Goal: Information Seeking & Learning: Learn about a topic

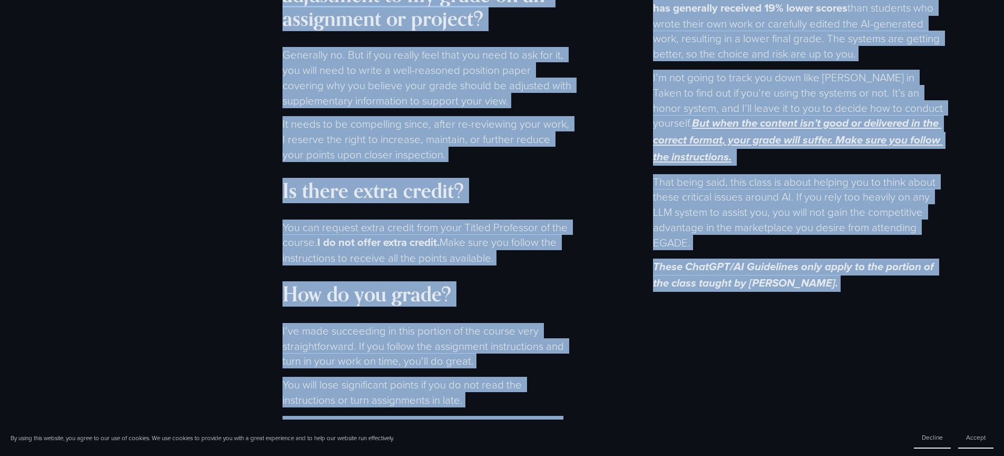
scroll to position [7019, 0]
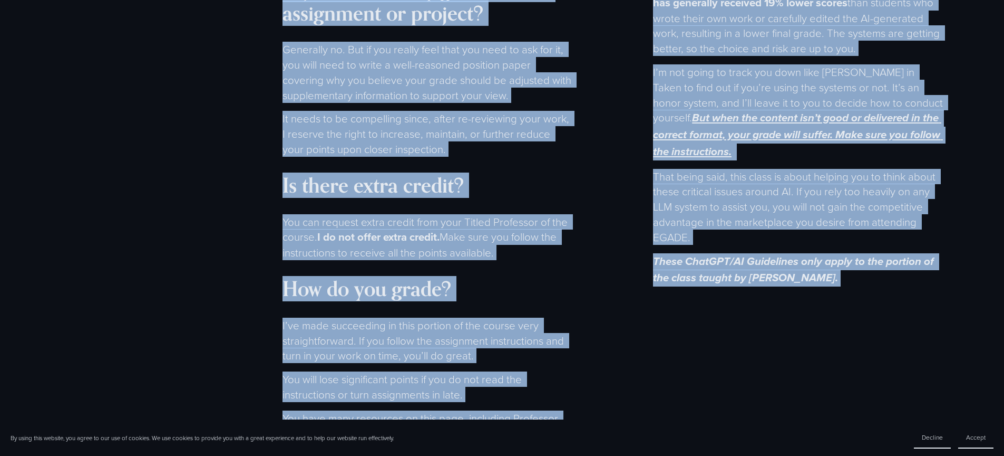
drag, startPoint x: 274, startPoint y: 102, endPoint x: 686, endPoint y: 269, distance: 444.4
click at [686, 269] on div "FAQs You’re so busy. Why did you design and teach this course? There is always …" at bounding box center [502, 444] width 944 height 3593
copy div "You’re so busy. Why did you design and teach this course? There is always time …"
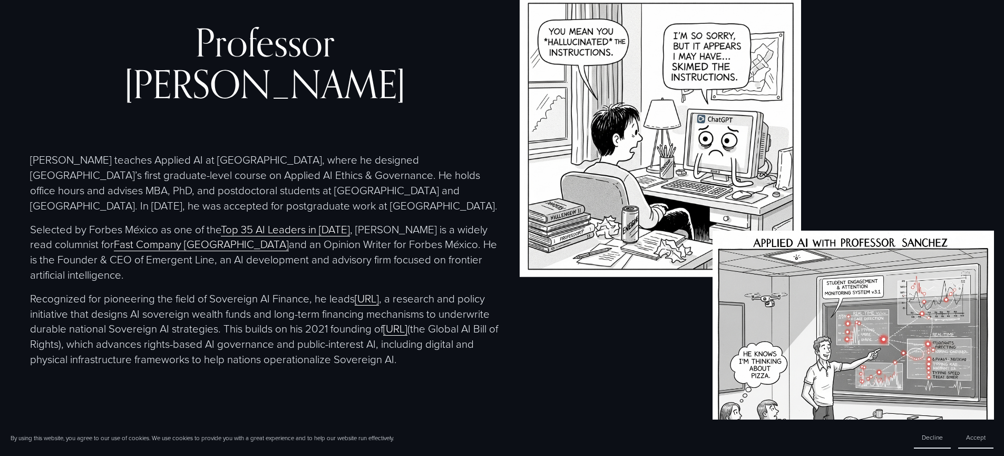
scroll to position [2261, 0]
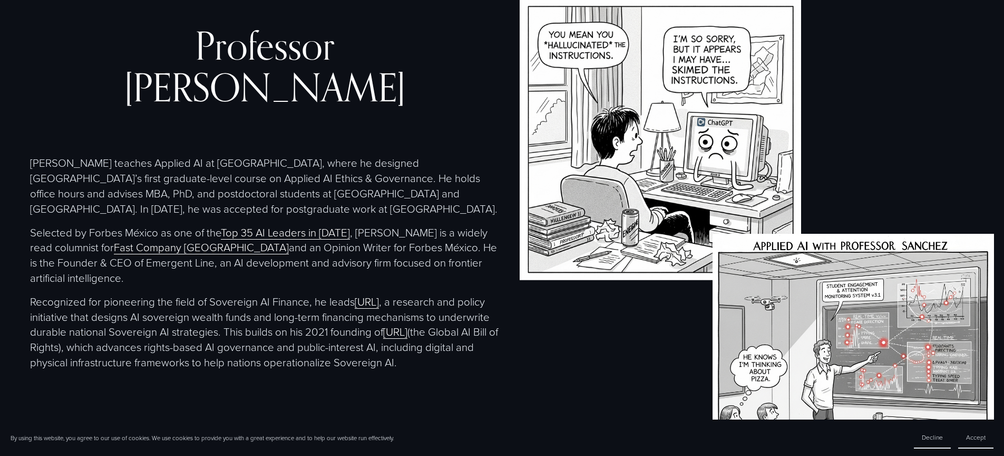
drag, startPoint x: 358, startPoint y: 318, endPoint x: 28, endPoint y: 147, distance: 371.4
click at [28, 147] on div "Professor Christopher Sanchez Christopher teaches Applied AI at EGADE Business …" at bounding box center [502, 256] width 1004 height 516
copy div "Christopher teaches Applied AI at EGADE Business School, where he designed Lati…"
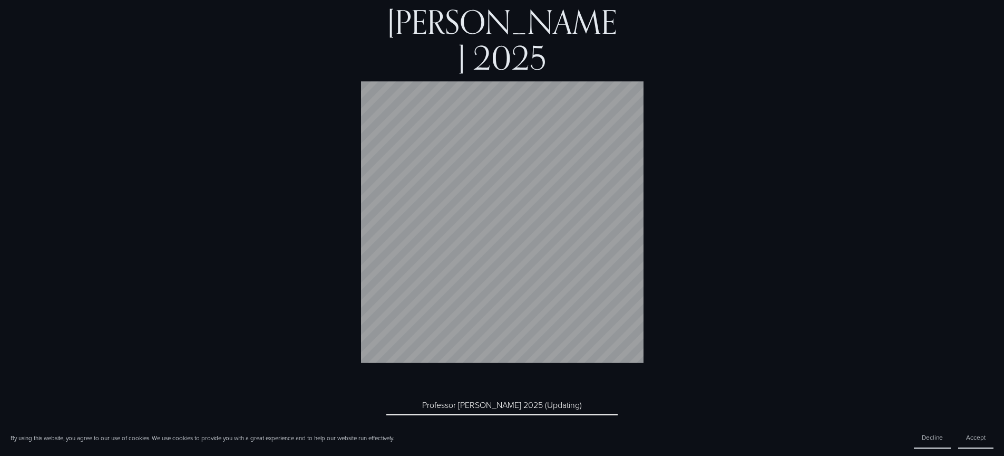
scroll to position [4557, 0]
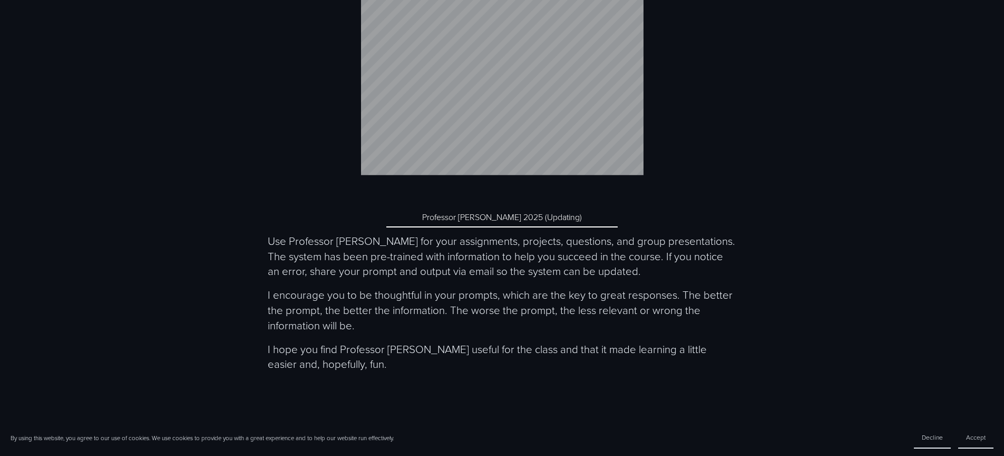
click at [525, 207] on link "Professor McEthical 2025 (Updating)" at bounding box center [501, 217] width 231 height 21
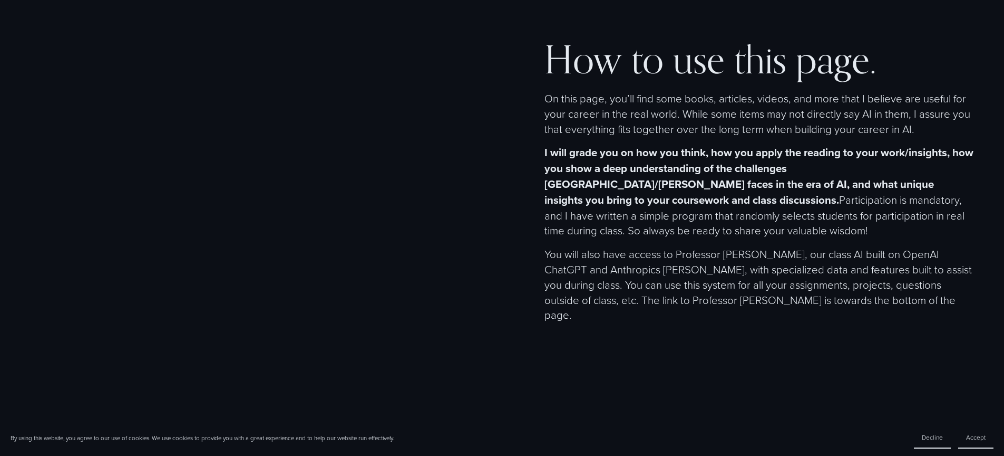
scroll to position [1695, 0]
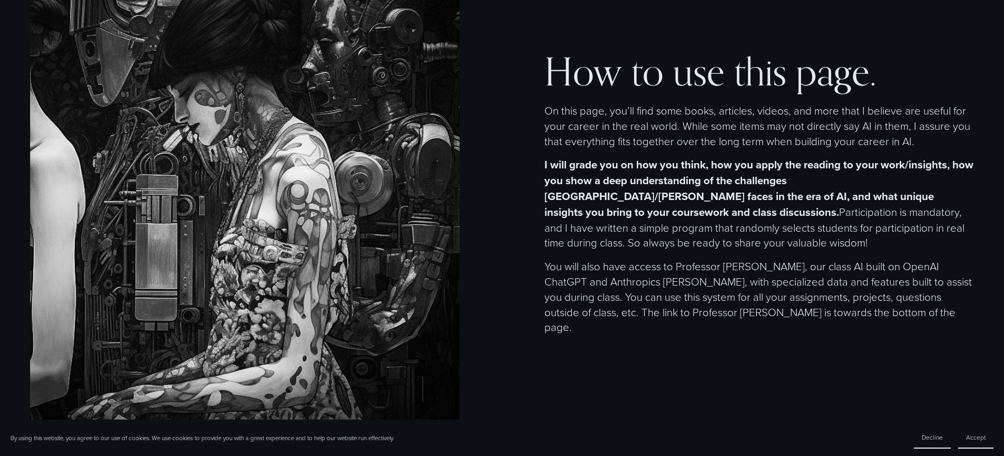
click at [681, 97] on div "How to use this page." at bounding box center [760, 74] width 430 height 46
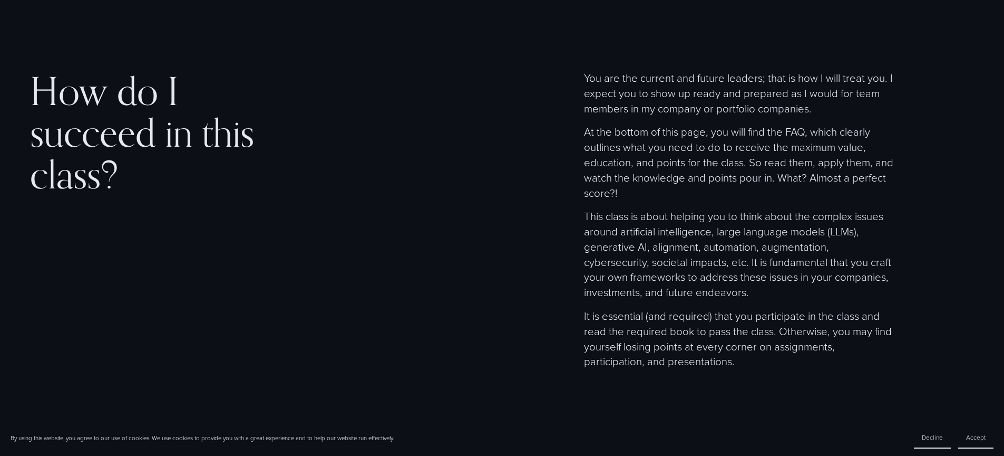
scroll to position [3861, 0]
click at [52, 79] on h2 "How do I succeed in this class?" at bounding box center [166, 132] width 272 height 125
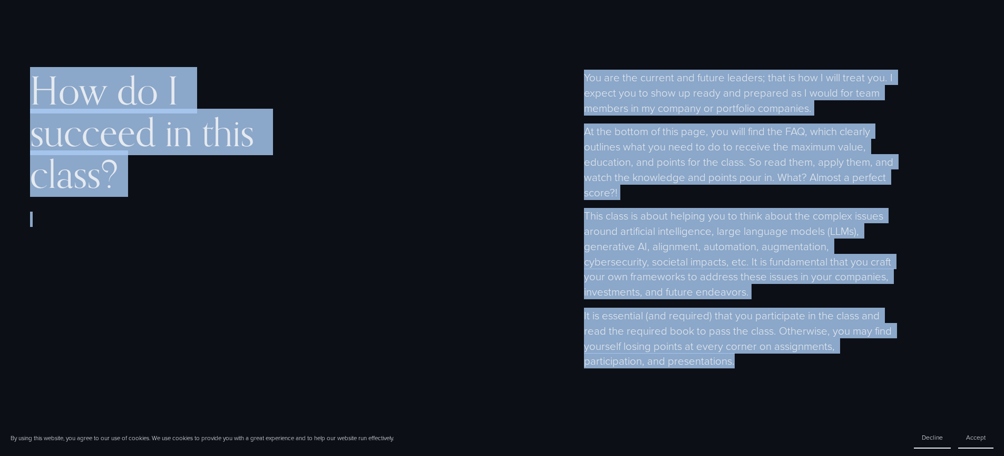
drag, startPoint x: 32, startPoint y: 80, endPoint x: 685, endPoint y: 322, distance: 696.5
click at [685, 322] on div "How do I succeed in this class? You are the current and future leaders; that is…" at bounding box center [502, 200] width 1004 height 366
copy div "How do I succeed in this class? You are the current and future leaders; that is…"
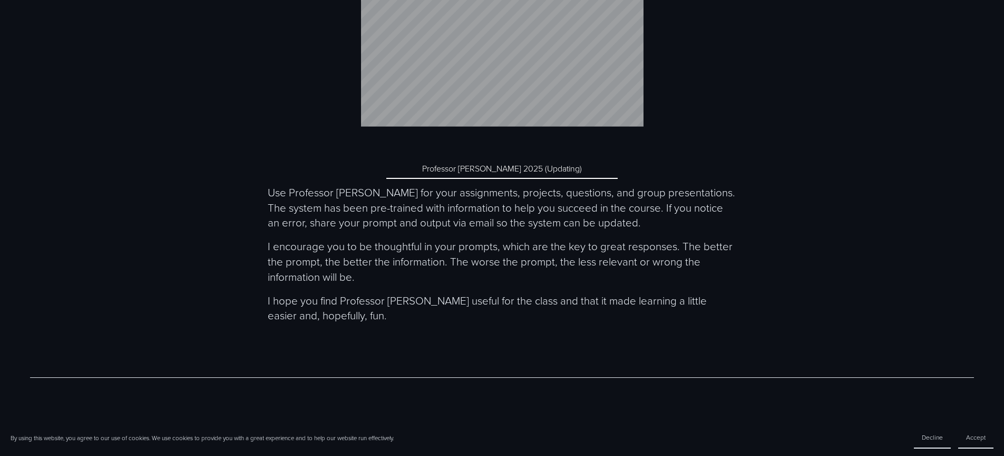
scroll to position [4604, 0]
click at [531, 159] on link "Professor McEthical 2025 (Updating)" at bounding box center [501, 169] width 231 height 21
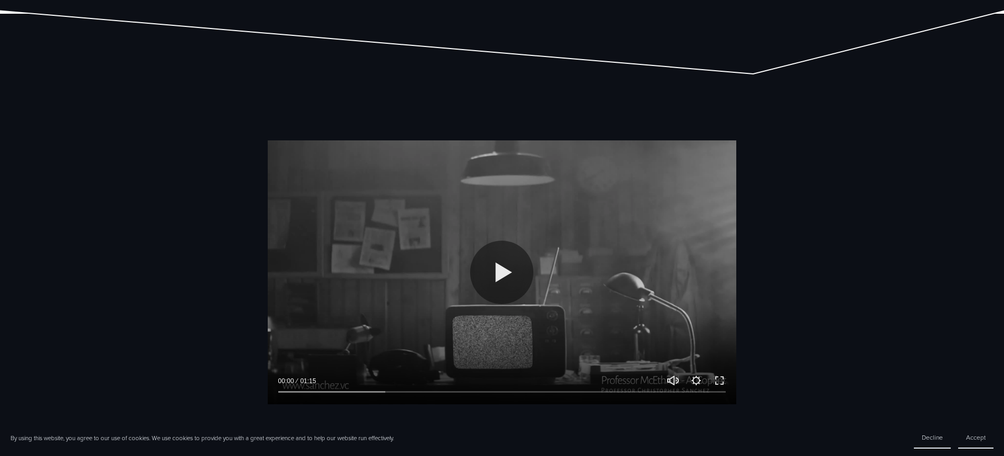
scroll to position [390, 0]
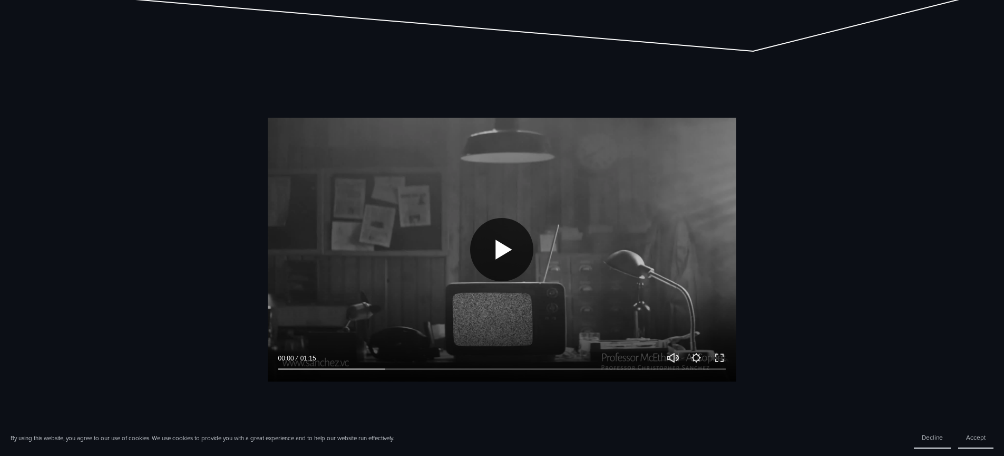
click at [520, 228] on button "Play" at bounding box center [501, 249] width 63 height 63
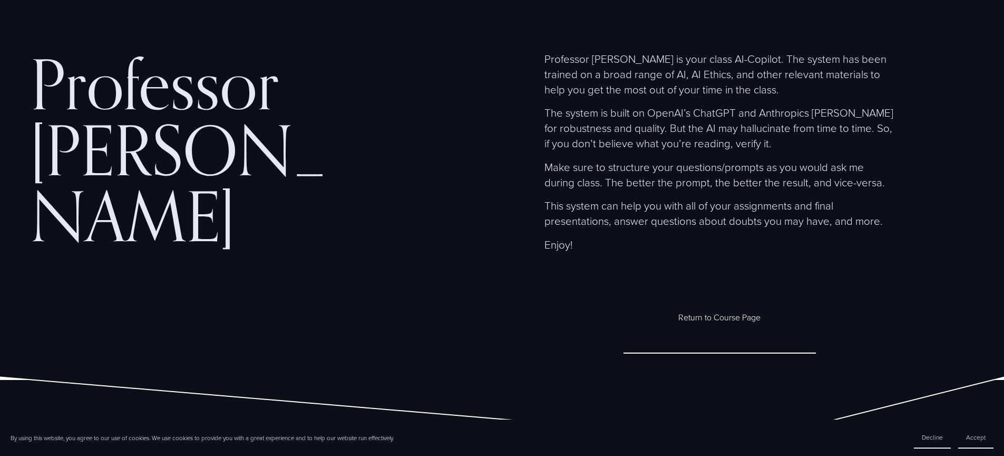
scroll to position [0, 0]
type input "*****"
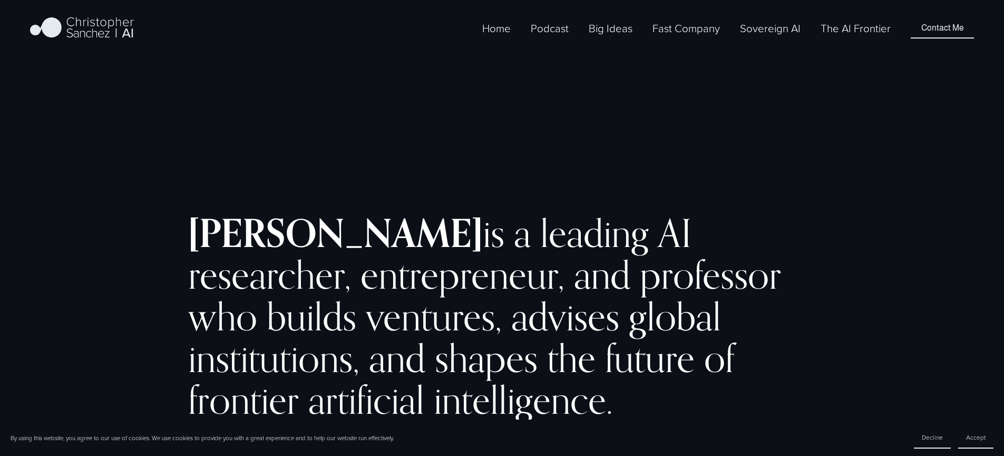
click at [857, 37] on link "The AI Frontier" at bounding box center [856, 28] width 70 height 17
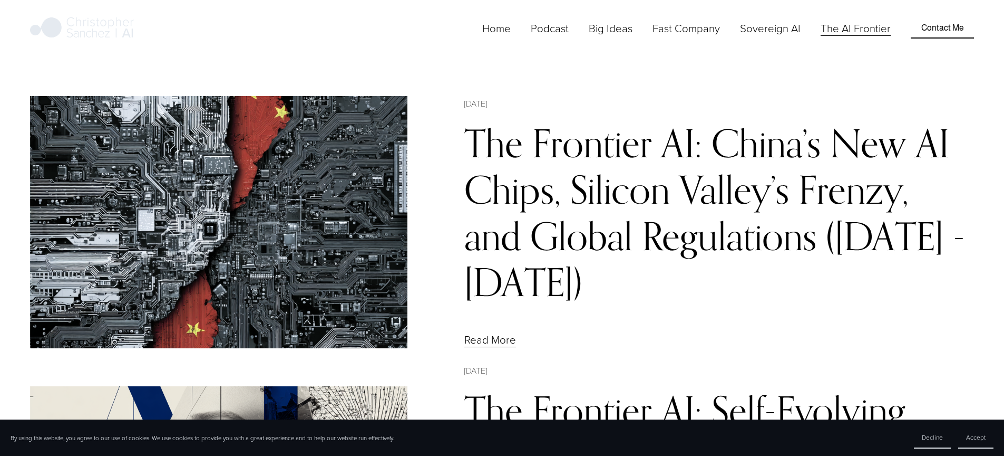
scroll to position [2, 0]
click at [625, 202] on link "The Frontier AI: China’s New AI Chips, Silicon Valley’s Frenzy, and Global Regu…" at bounding box center [715, 211] width 501 height 185
